Goal: Use online tool/utility: Utilize a website feature to perform a specific function

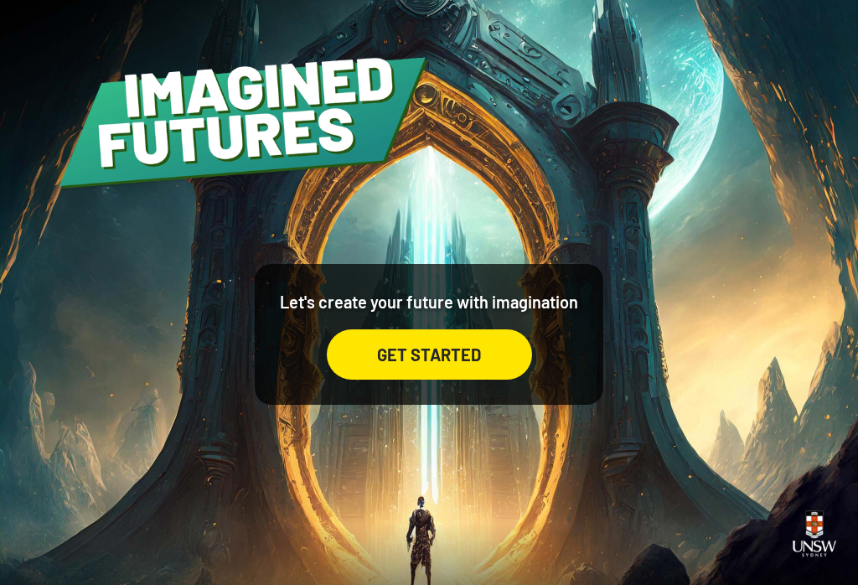
click at [463, 372] on div "GET STARTED" at bounding box center [429, 354] width 205 height 50
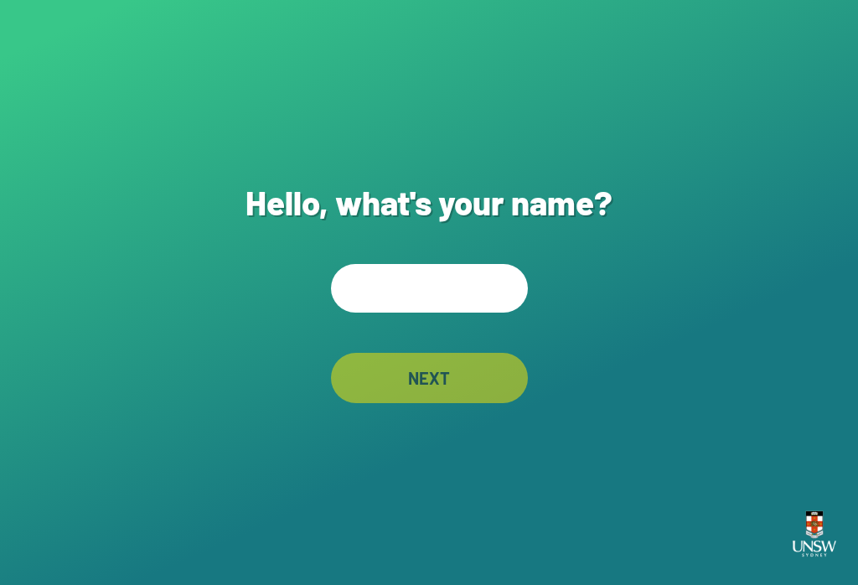
click at [421, 287] on input "text" at bounding box center [429, 288] width 197 height 49
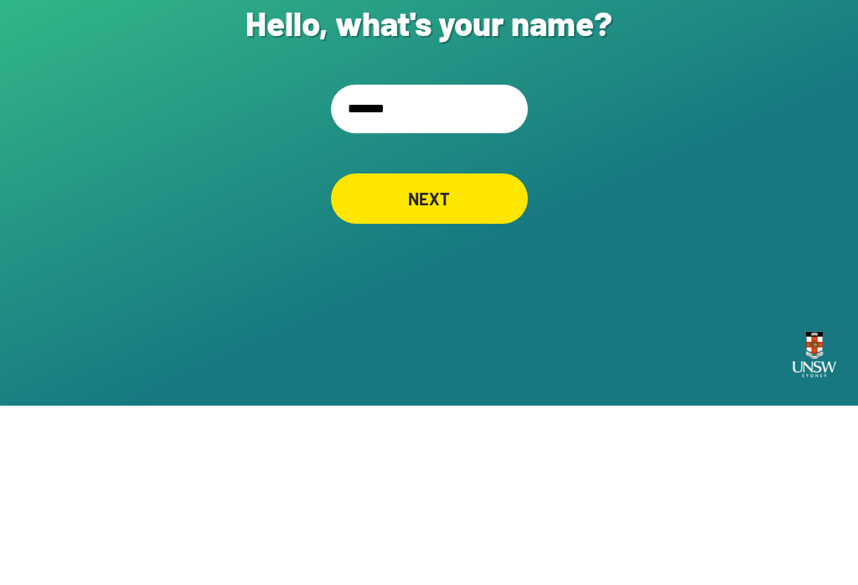
type input "********"
click at [432, 353] on div "NEXT" at bounding box center [429, 378] width 197 height 50
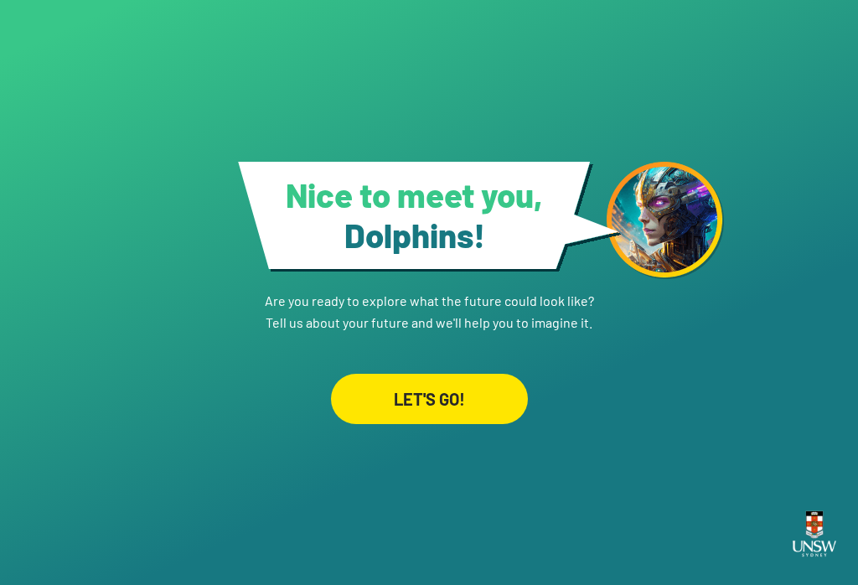
click at [456, 414] on div "LET'S GO!" at bounding box center [429, 399] width 197 height 50
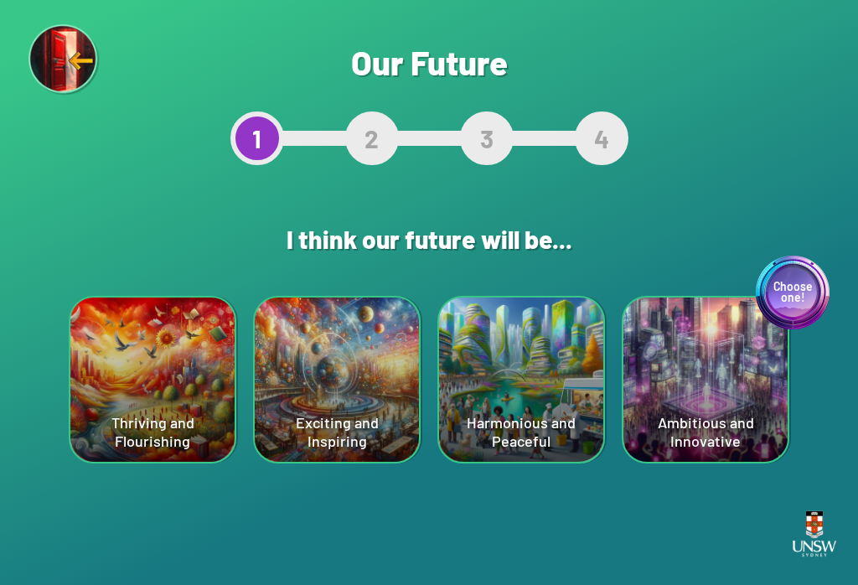
click at [514, 392] on div "Harmonious and Peaceful" at bounding box center [521, 379] width 164 height 164
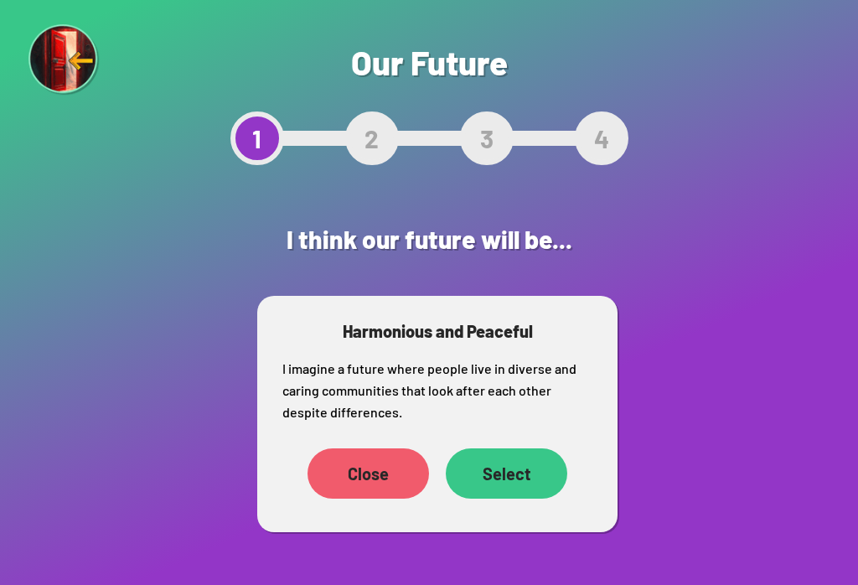
click at [522, 482] on div "Select" at bounding box center [507, 473] width 122 height 50
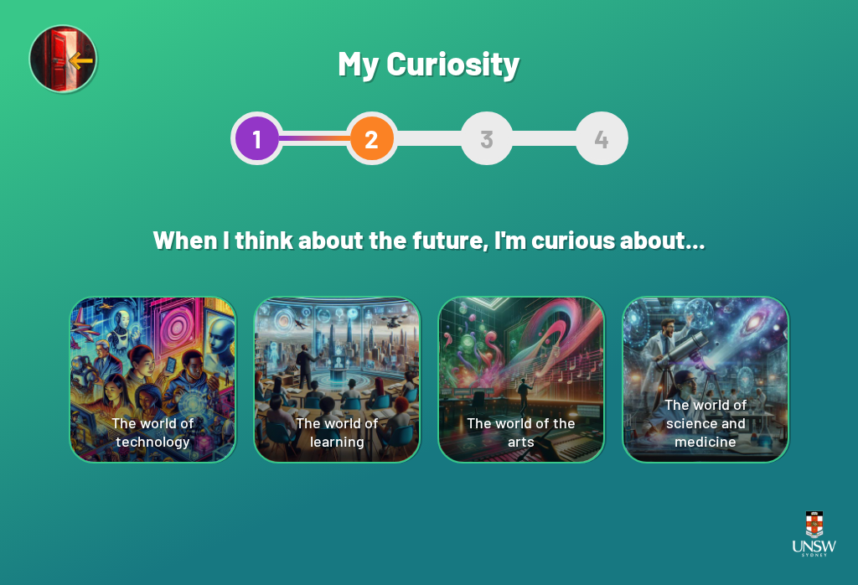
click at [643, 425] on div "The world of science and medicine" at bounding box center [705, 379] width 164 height 164
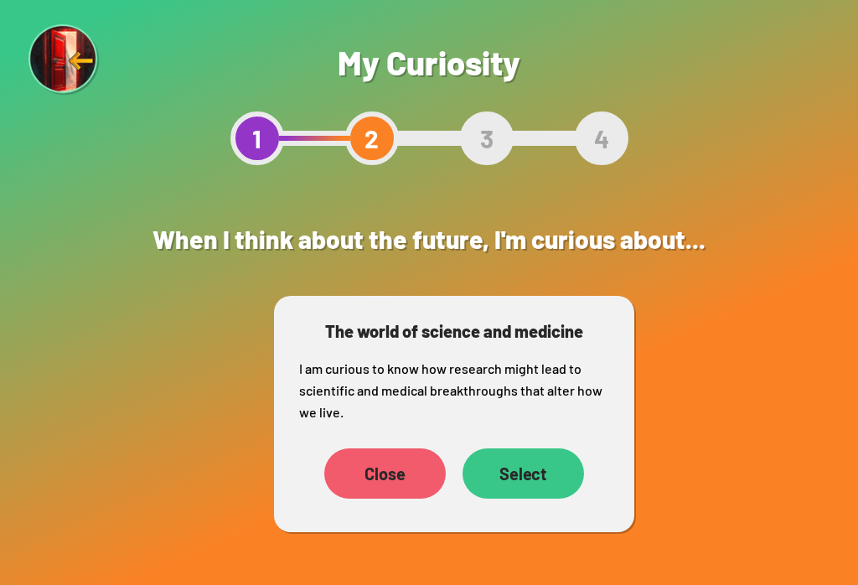
click at [539, 472] on div "Select" at bounding box center [524, 473] width 122 height 50
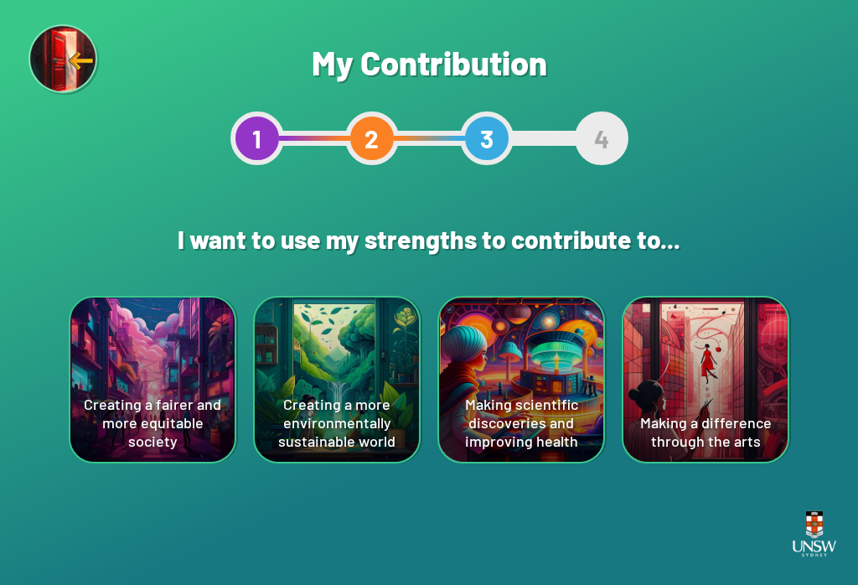
click at [167, 409] on div "Creating a fairer and more equitable society" at bounding box center [152, 379] width 164 height 164
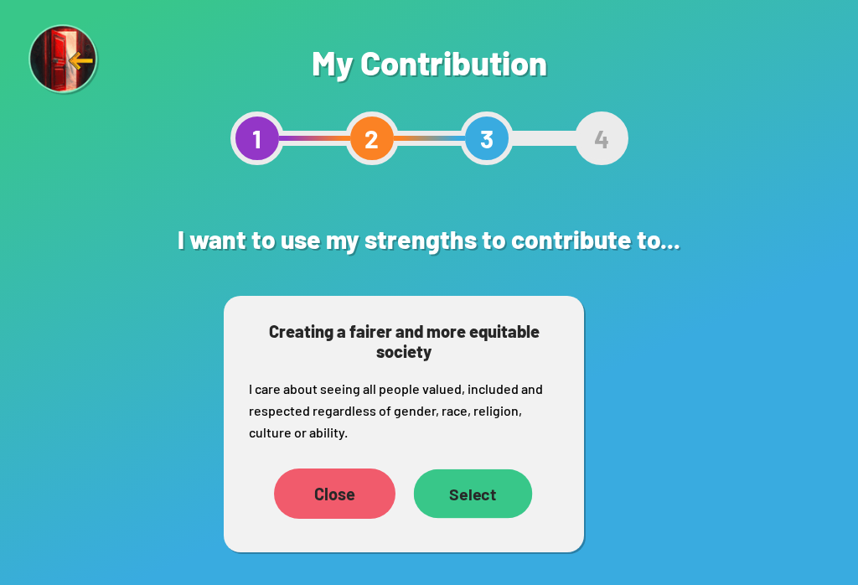
click at [484, 496] on div "Select" at bounding box center [473, 493] width 119 height 49
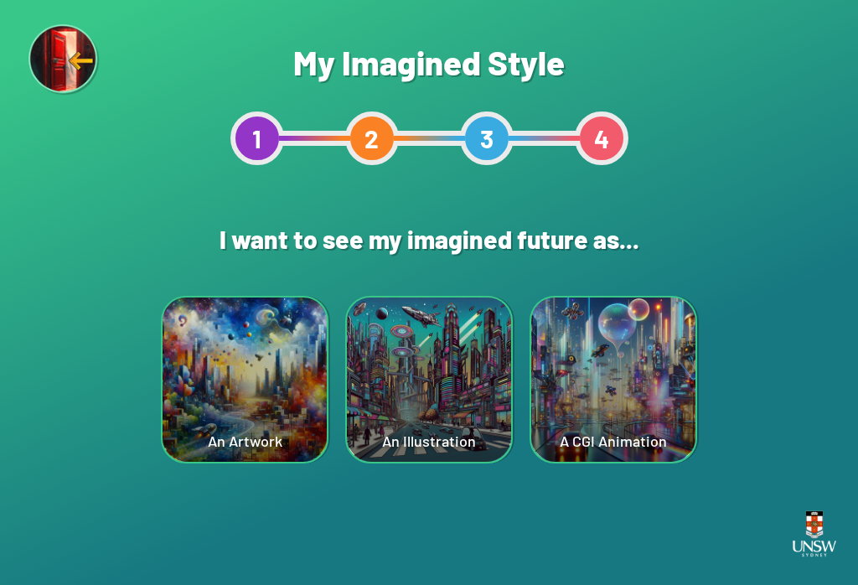
click at [588, 427] on div "A CGI Animation" at bounding box center [613, 379] width 164 height 164
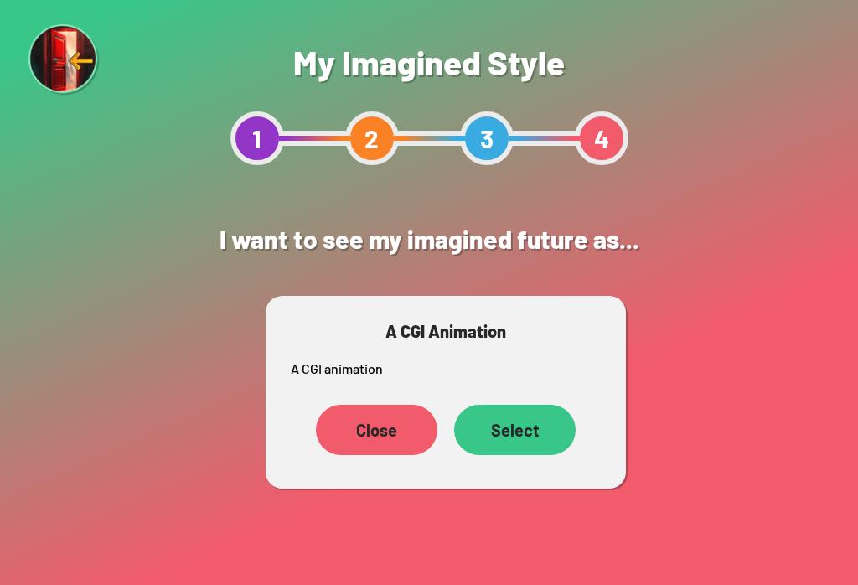
click at [509, 436] on div "Select" at bounding box center [515, 430] width 122 height 50
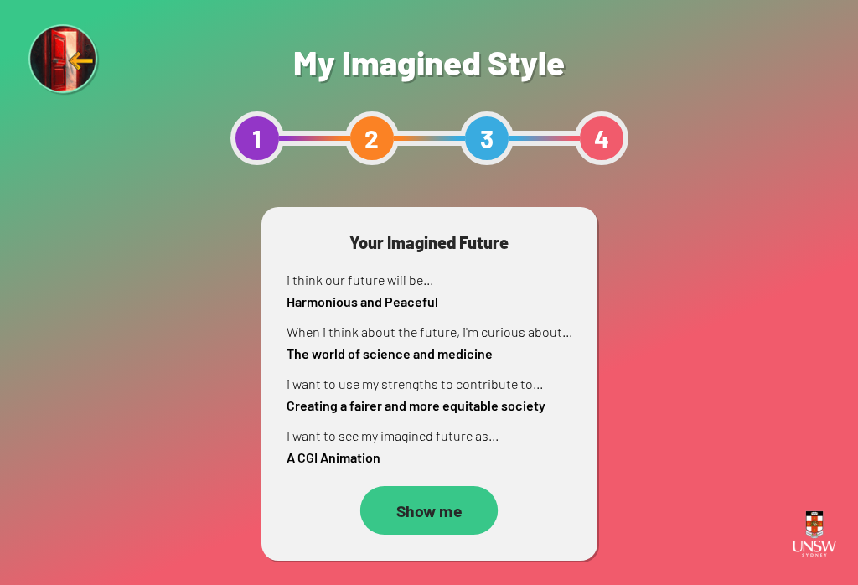
click at [435, 505] on div "Show me" at bounding box center [429, 510] width 138 height 49
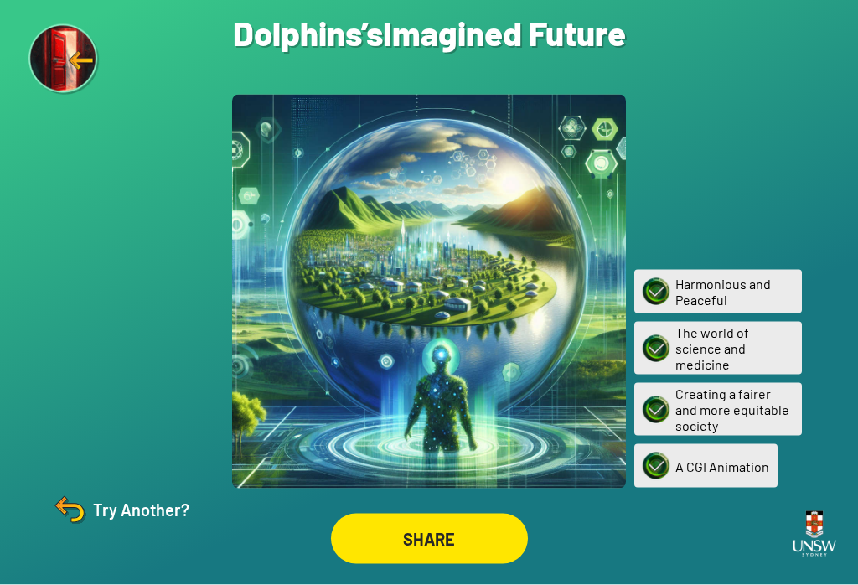
scroll to position [26, 0]
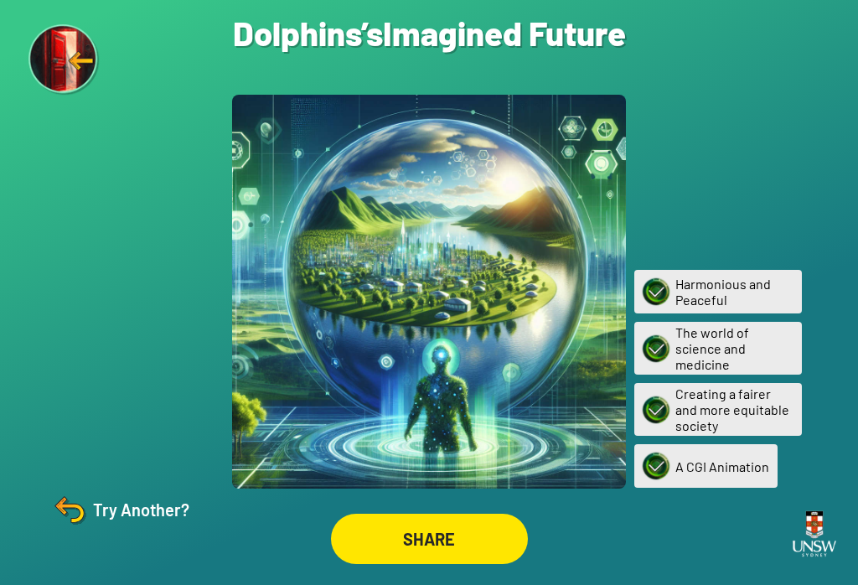
click at [442, 296] on div at bounding box center [429, 292] width 394 height 394
click at [475, 515] on div "SHARE" at bounding box center [429, 538] width 184 height 47
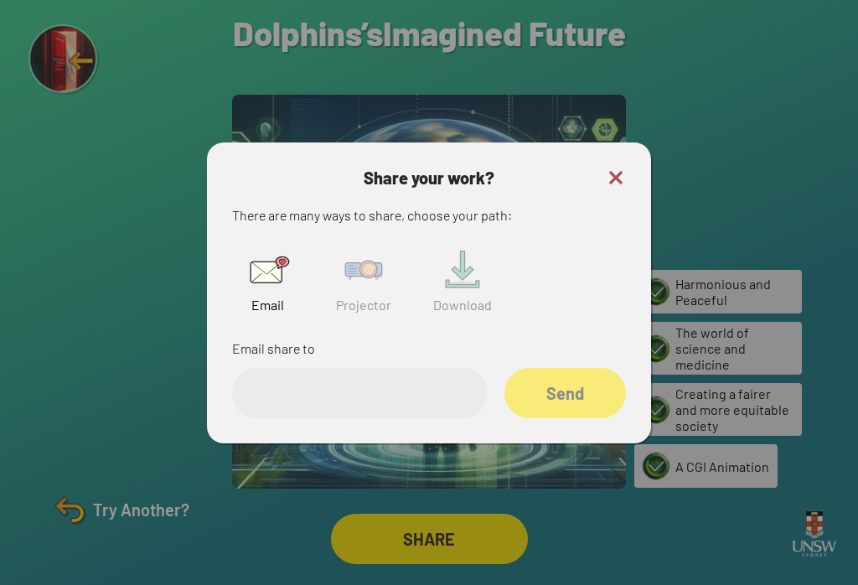
click at [436, 272] on img at bounding box center [463, 270] width 54 height 54
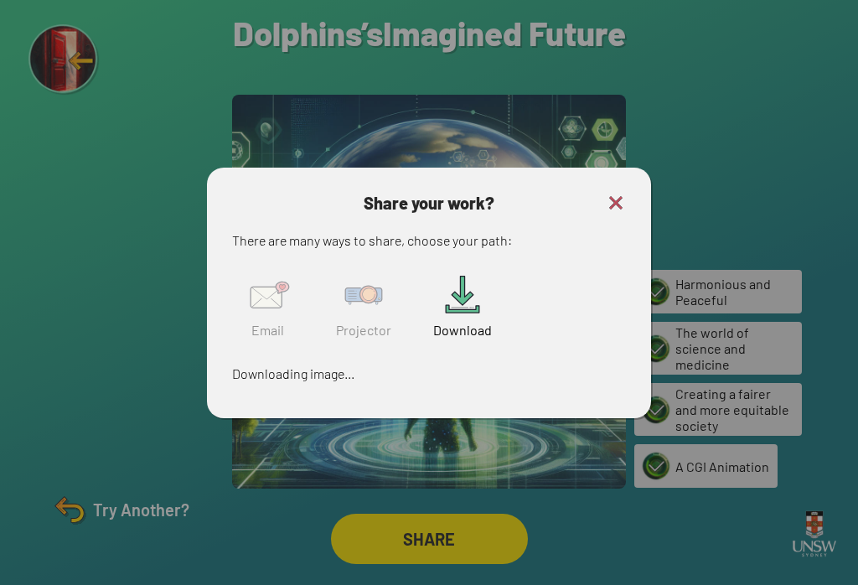
click at [602, 193] on h3 "Share your work?" at bounding box center [429, 203] width 394 height 20
click at [637, 177] on div "Share your work? There are many ways to share, choose your path: Email Projecto…" at bounding box center [429, 293] width 444 height 251
click at [617, 193] on img at bounding box center [616, 203] width 20 height 20
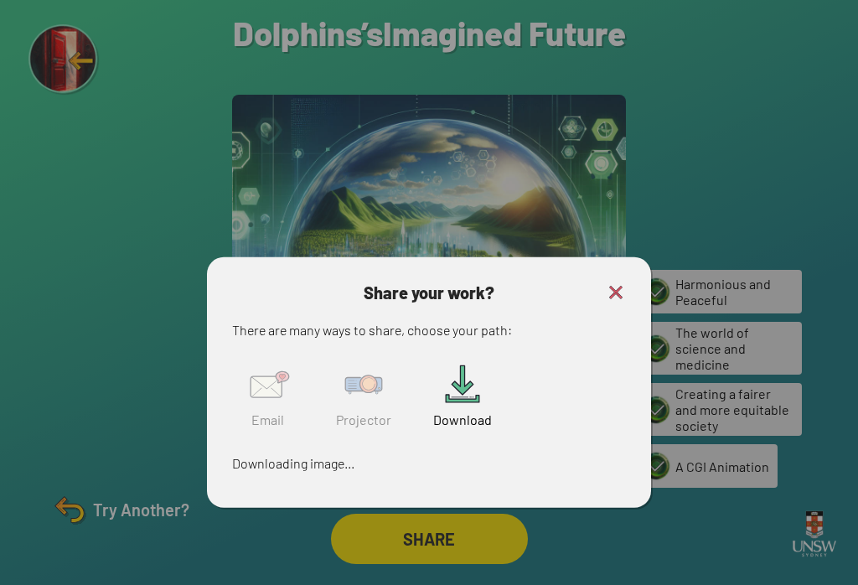
click at [604, 183] on div at bounding box center [429, 292] width 394 height 394
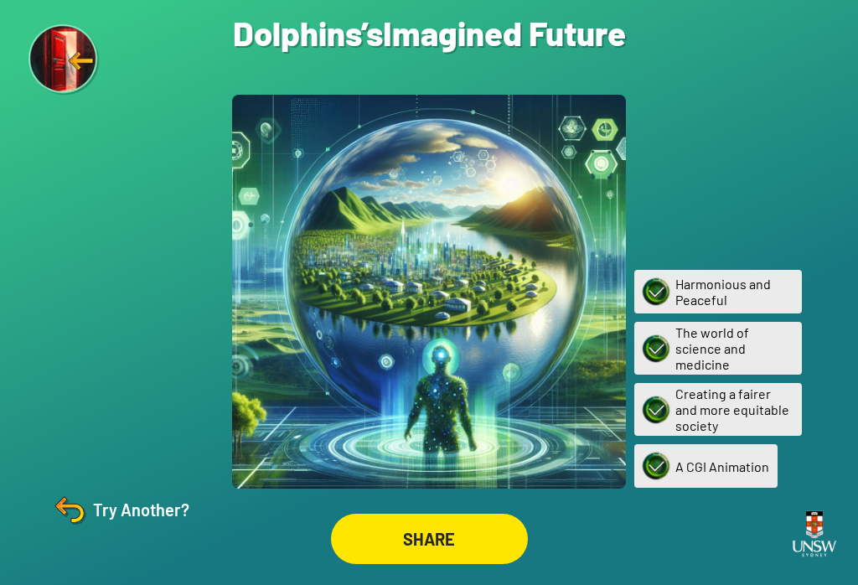
click at [85, 498] on img at bounding box center [69, 509] width 40 height 40
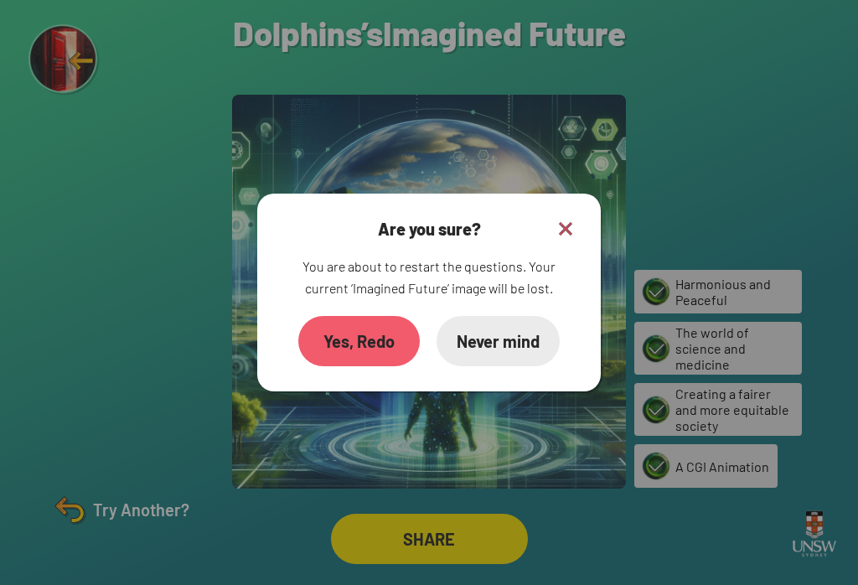
click at [371, 336] on div "Yes, Redo" at bounding box center [359, 341] width 122 height 50
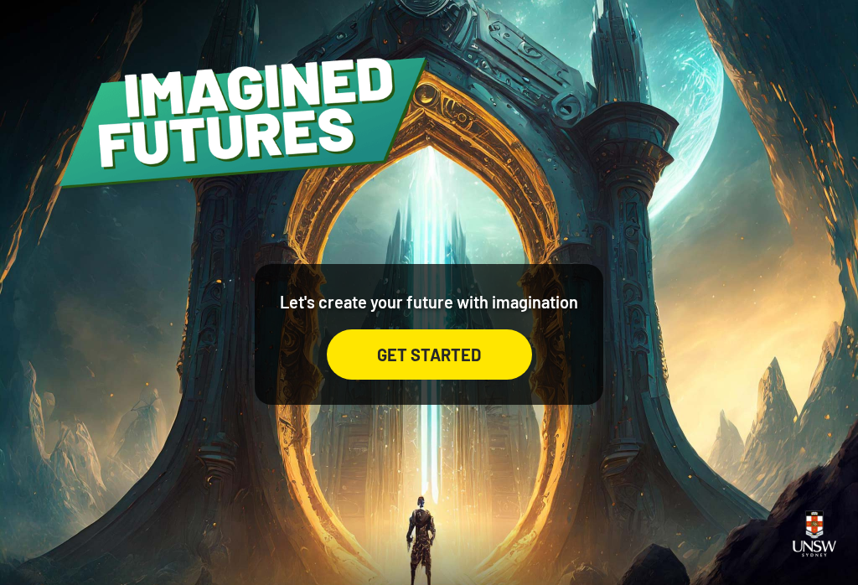
click at [463, 367] on div "GET STARTED" at bounding box center [429, 354] width 205 height 50
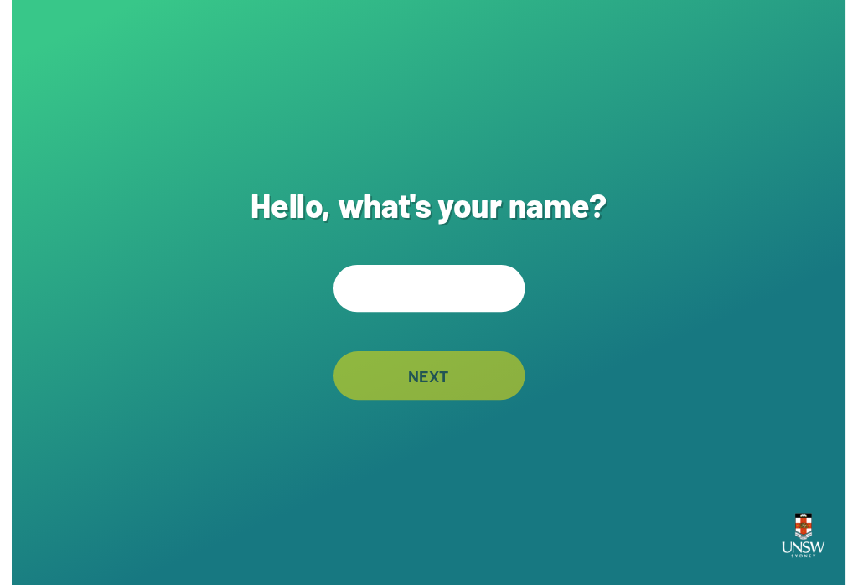
scroll to position [26, 0]
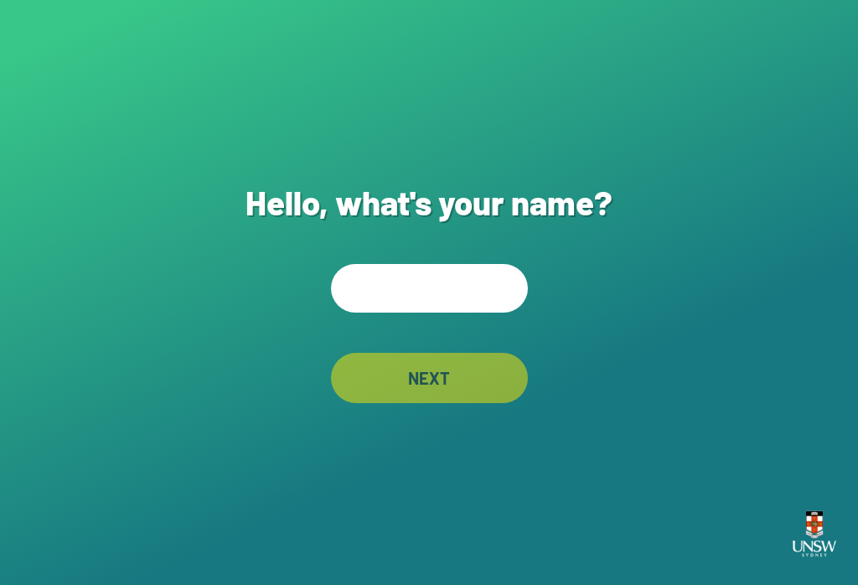
click at [437, 264] on input "text" at bounding box center [429, 288] width 197 height 49
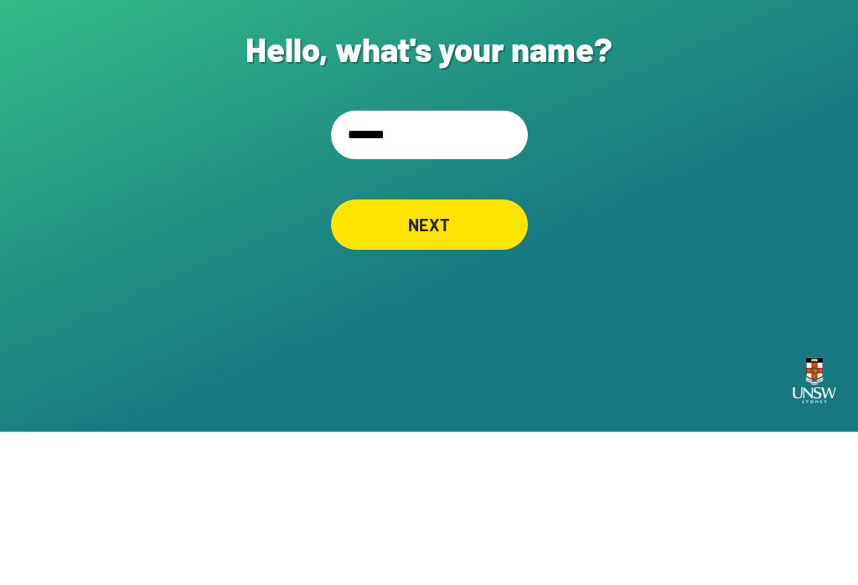
type input "********"
click at [445, 353] on div "NEXT" at bounding box center [429, 378] width 197 height 50
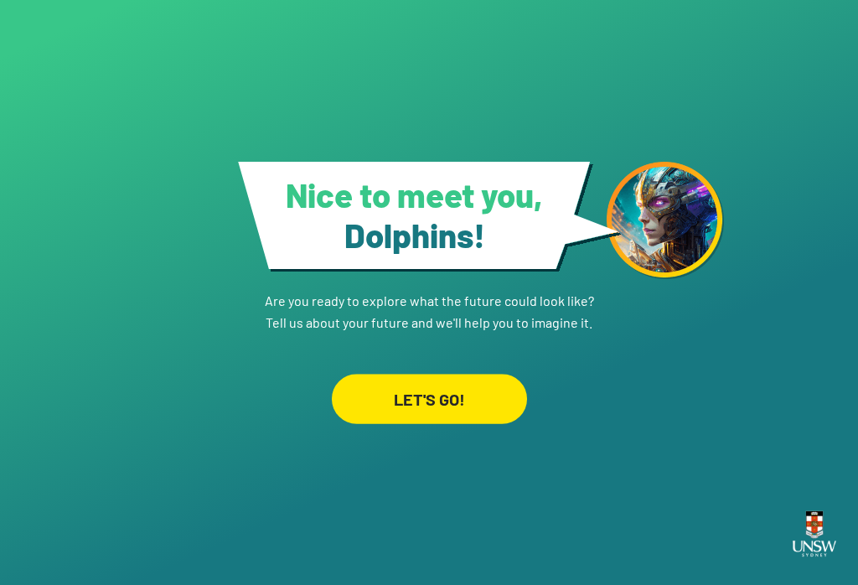
click at [467, 394] on div "LET'S GO!" at bounding box center [428, 399] width 195 height 50
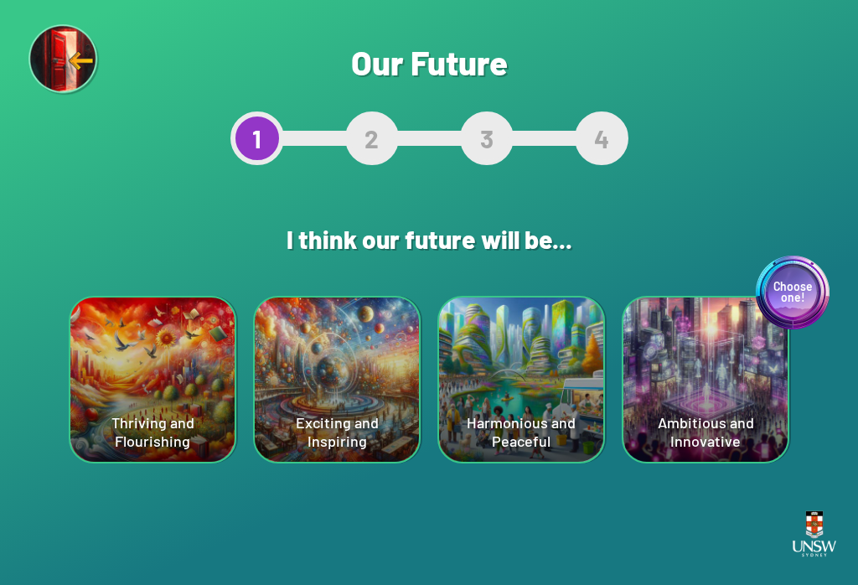
click at [530, 385] on div "Harmonious and Peaceful" at bounding box center [521, 379] width 164 height 164
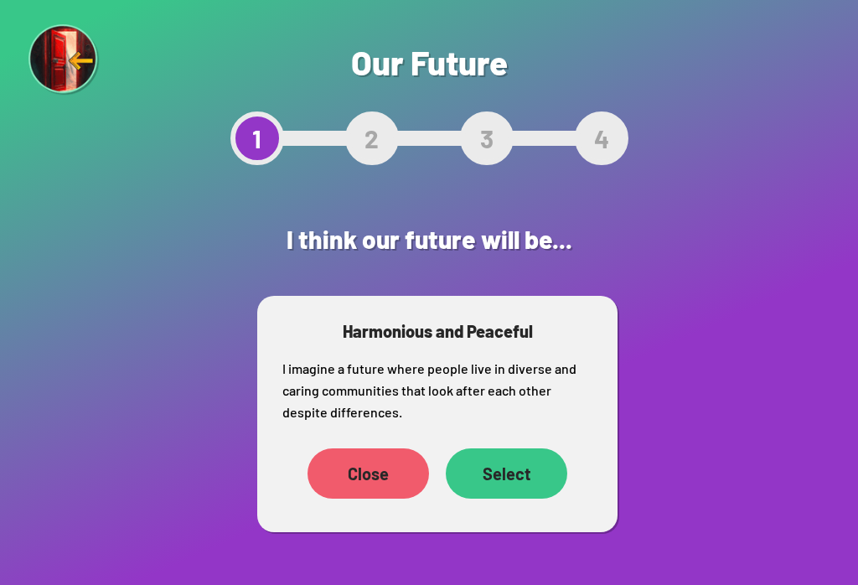
click at [529, 477] on div "Select" at bounding box center [507, 473] width 122 height 50
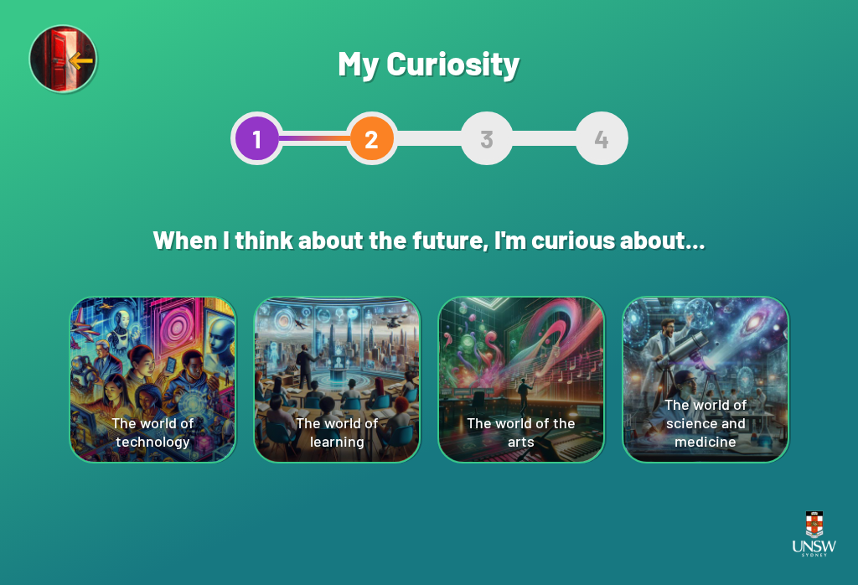
click at [643, 396] on div "The world of science and medicine" at bounding box center [705, 379] width 164 height 164
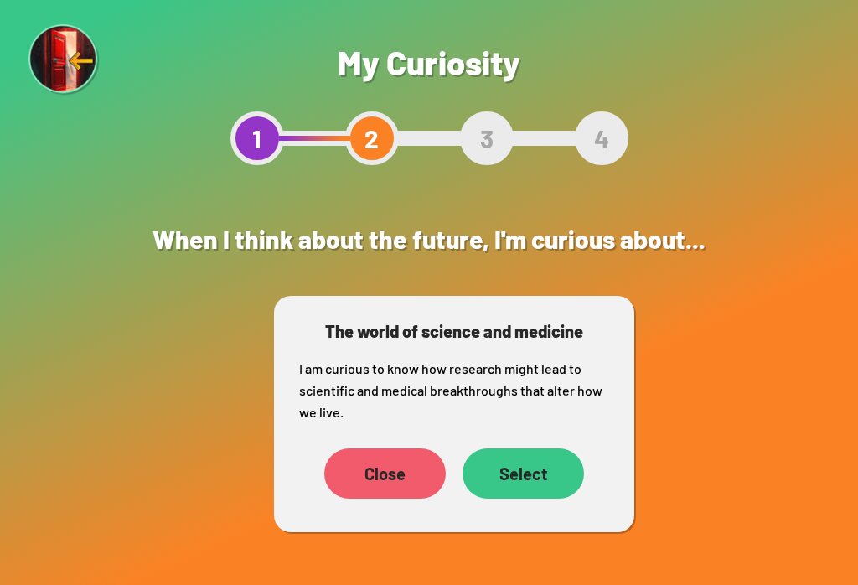
click at [525, 473] on div "Select" at bounding box center [524, 473] width 122 height 50
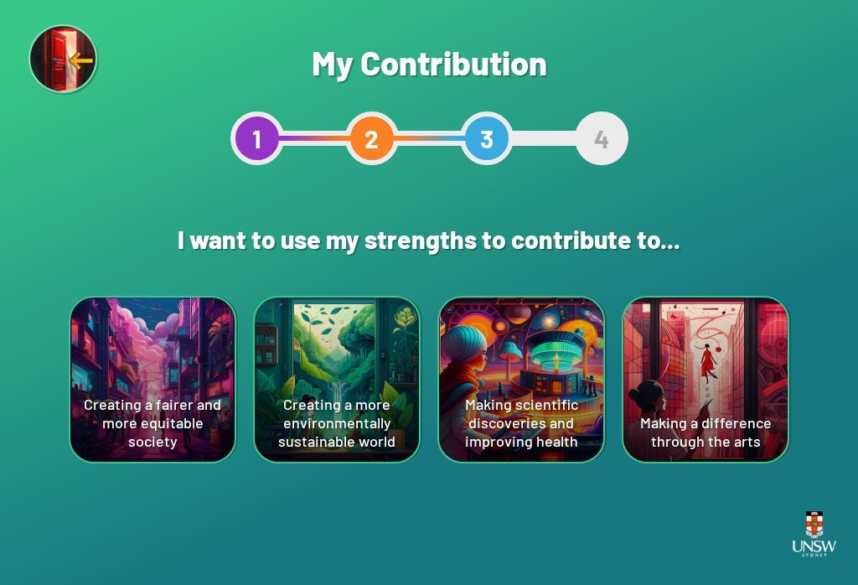
click at [147, 411] on div "Creating a fairer and more equitable society" at bounding box center [152, 379] width 164 height 164
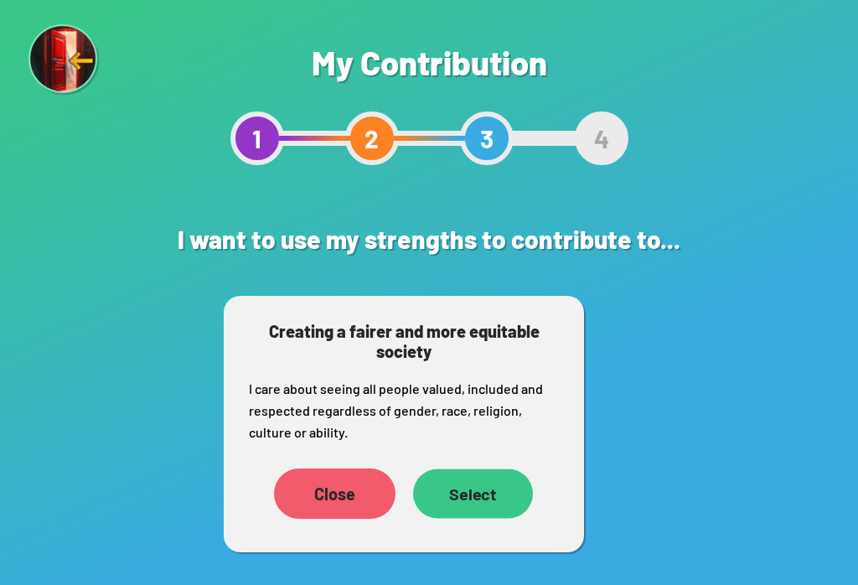
click at [485, 499] on div "Select" at bounding box center [473, 492] width 120 height 49
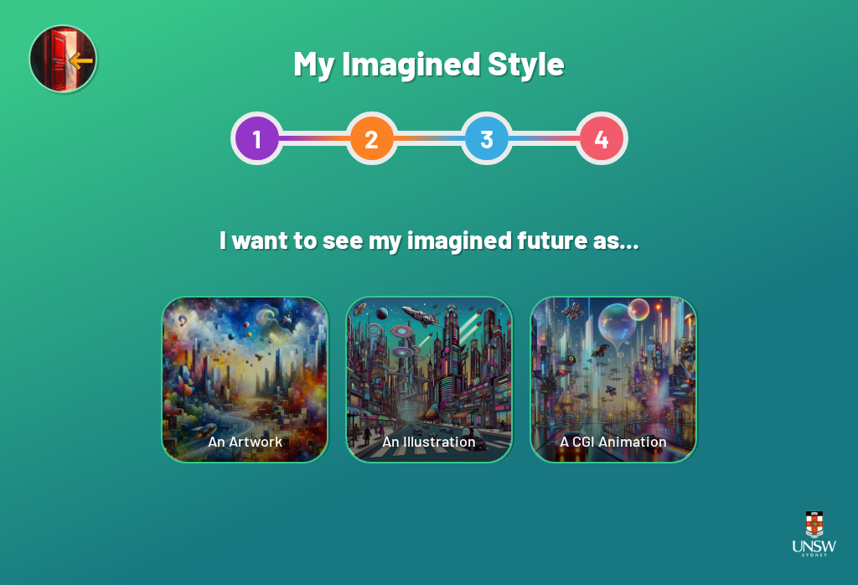
click at [624, 381] on div "A CGI Animation" at bounding box center [613, 379] width 164 height 164
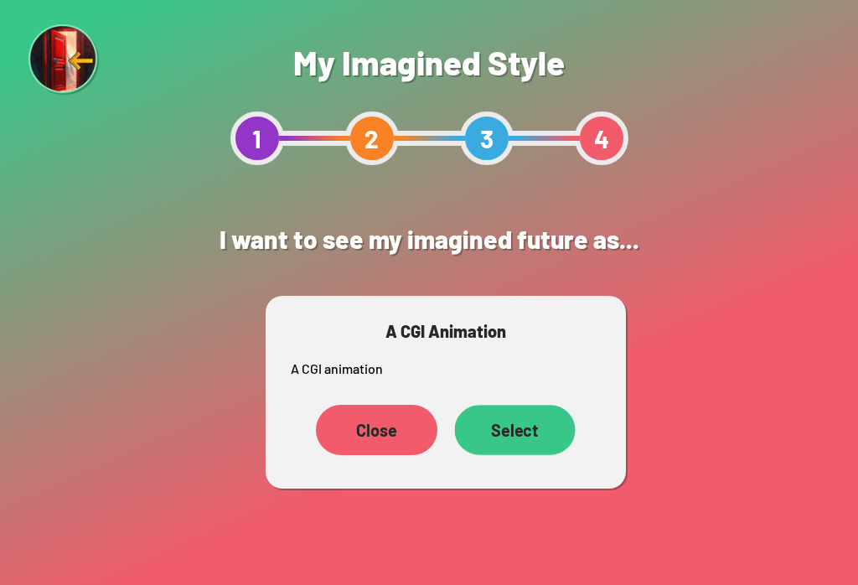
click at [530, 434] on div "Select" at bounding box center [514, 430] width 121 height 50
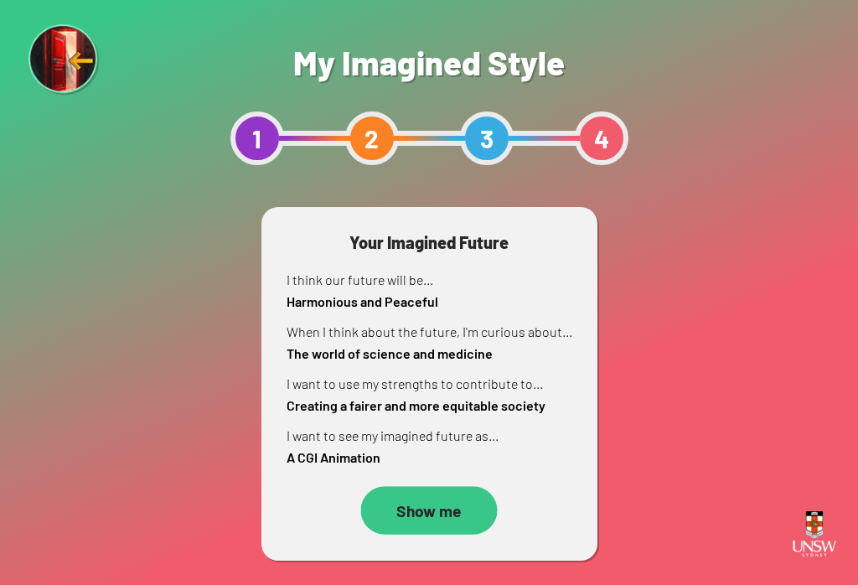
click at [451, 511] on div "Show me" at bounding box center [428, 510] width 137 height 49
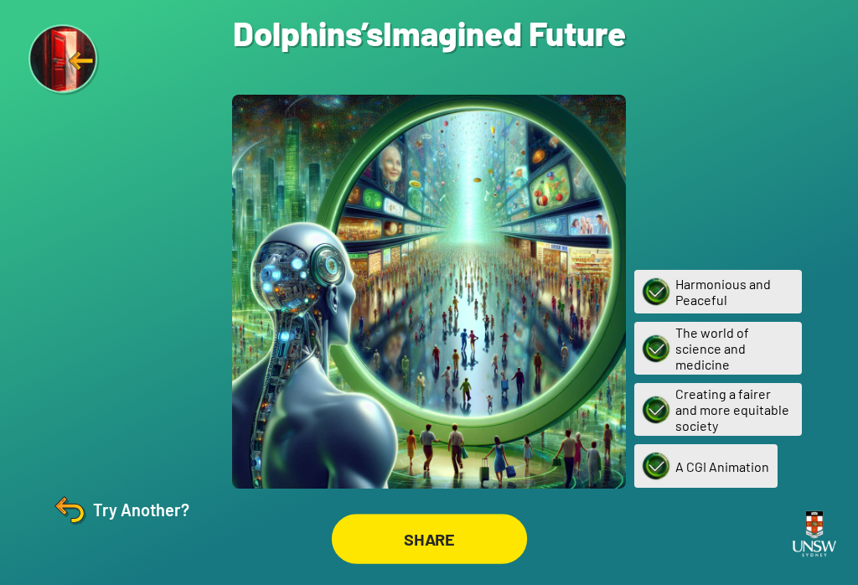
click at [453, 550] on div "SHARE" at bounding box center [428, 539] width 195 height 50
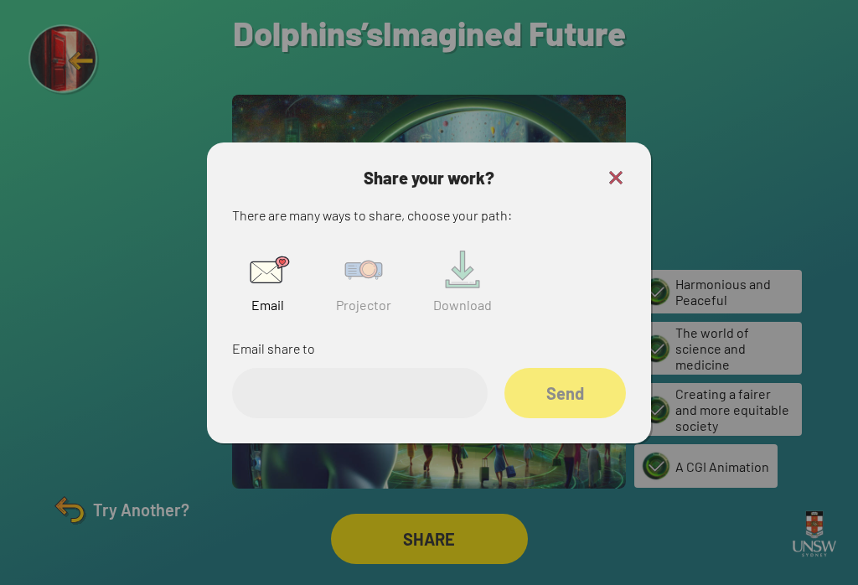
click at [613, 184] on img at bounding box center [616, 178] width 20 height 20
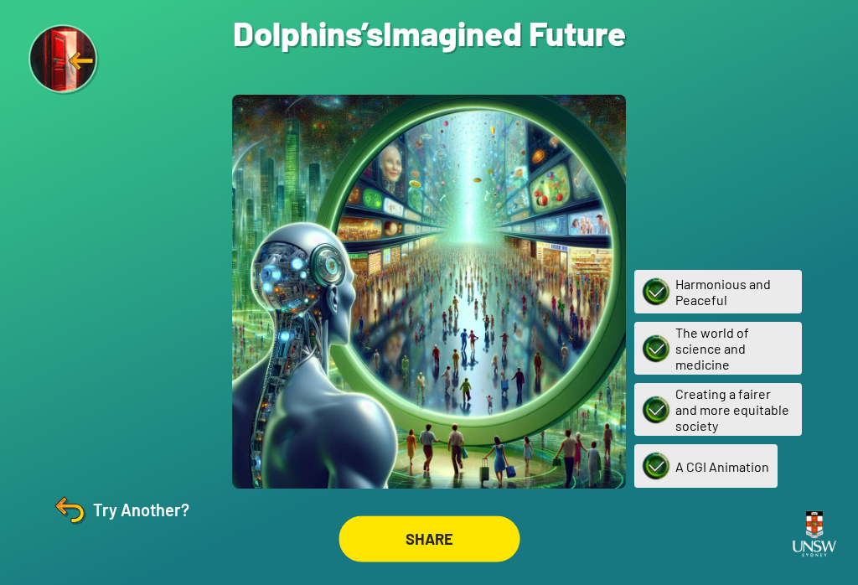
click at [399, 551] on div "SHARE" at bounding box center [429, 538] width 181 height 46
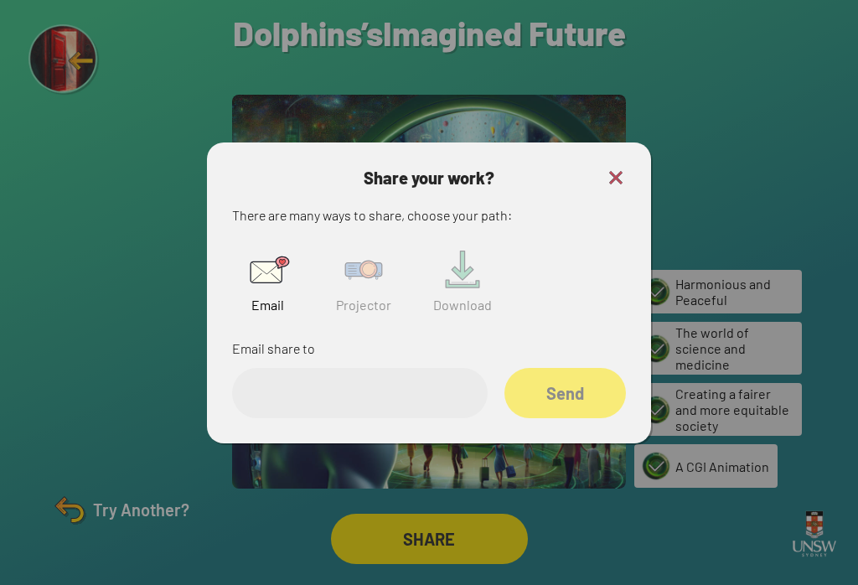
click at [380, 275] on img at bounding box center [364, 270] width 54 height 54
click at [349, 290] on img at bounding box center [364, 270] width 54 height 54
click at [295, 403] on input "text" at bounding box center [360, 393] width 256 height 50
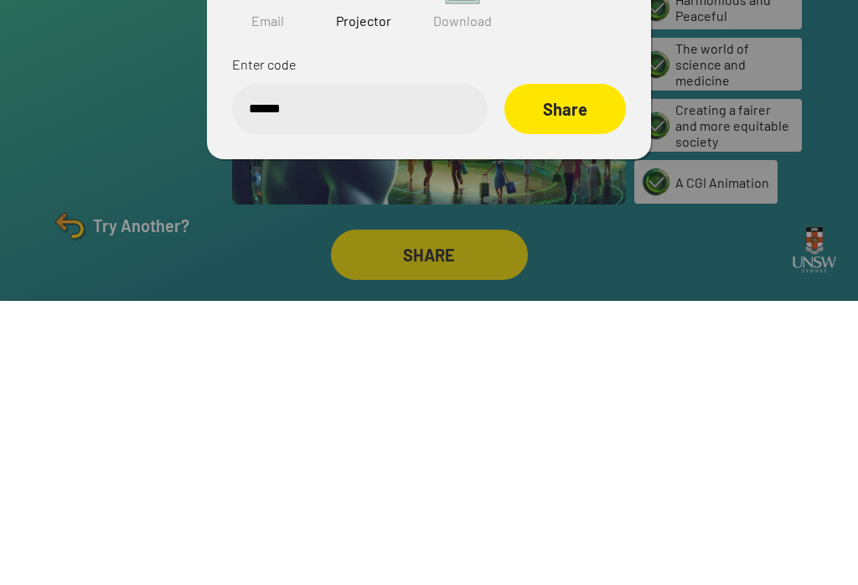
click at [569, 368] on div "Share" at bounding box center [565, 393] width 122 height 50
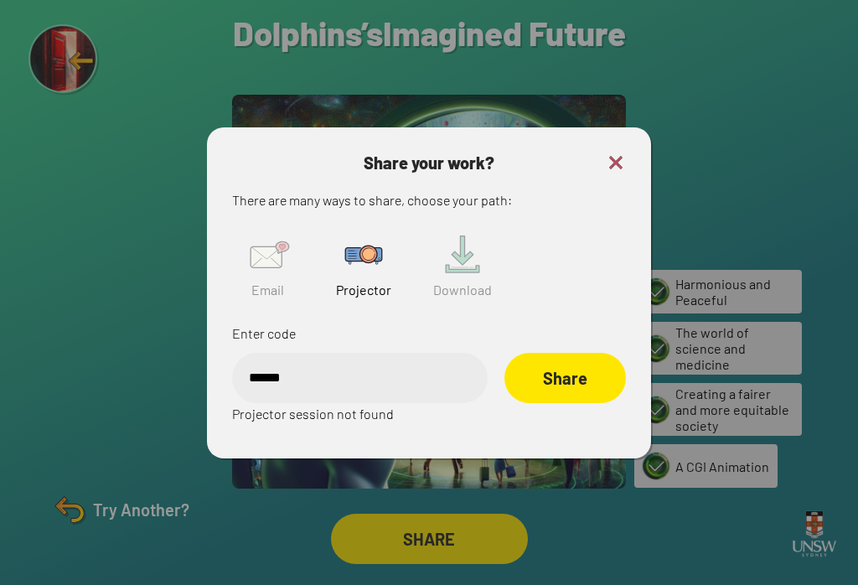
click at [569, 367] on div "Share" at bounding box center [565, 378] width 122 height 50
click at [563, 375] on div "Share" at bounding box center [564, 378] width 121 height 50
click at [375, 355] on input "******" at bounding box center [360, 378] width 256 height 50
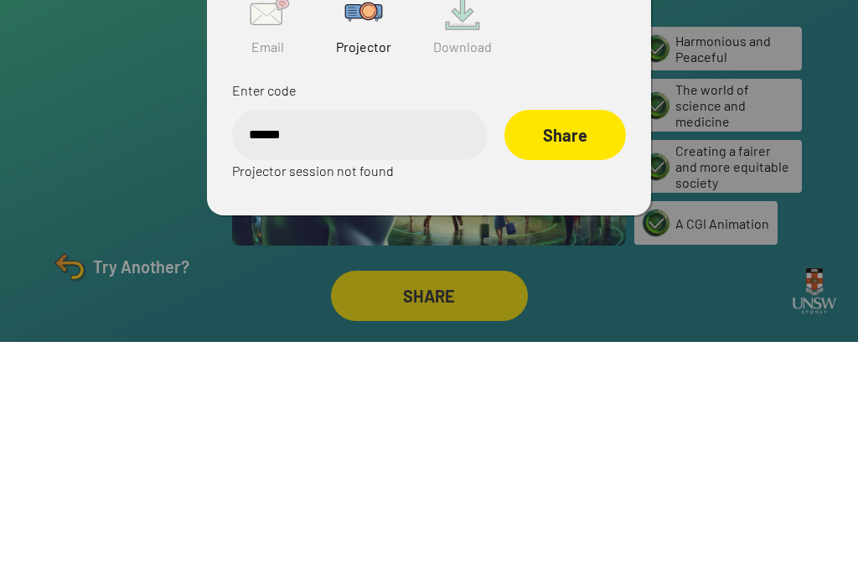
type input "******"
click at [567, 353] on div "Share" at bounding box center [565, 378] width 122 height 50
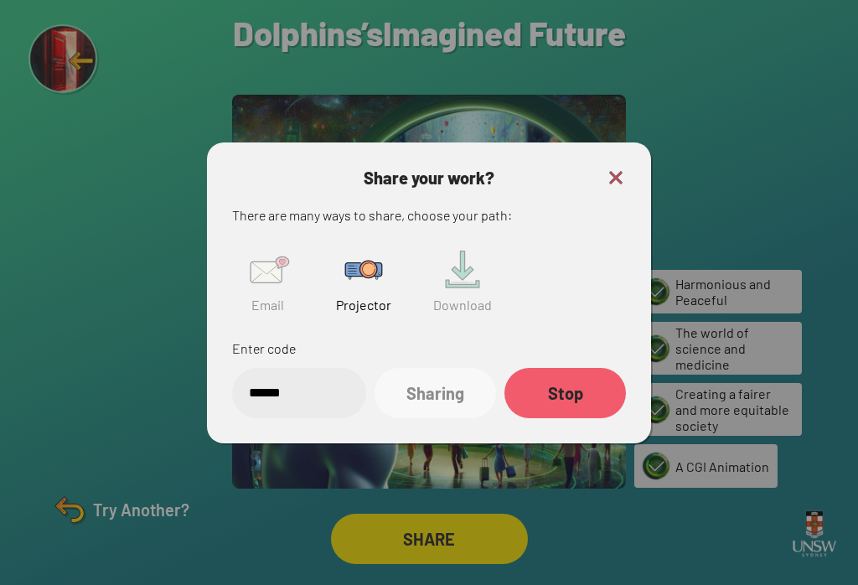
click at [618, 168] on img at bounding box center [616, 178] width 20 height 20
